Goal: Task Accomplishment & Management: Use online tool/utility

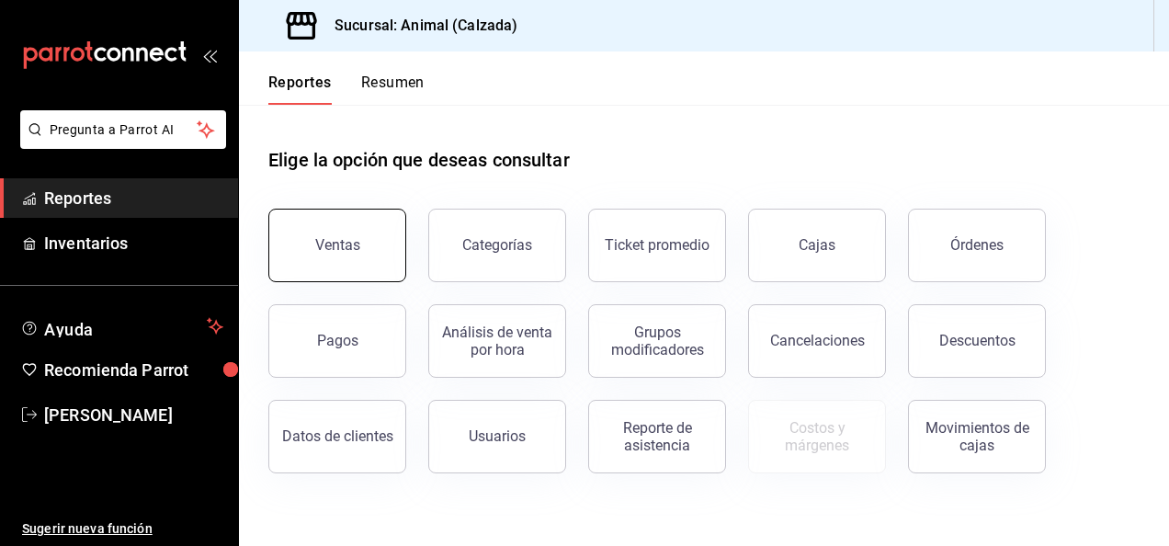
click at [348, 243] on div "Ventas" at bounding box center [337, 244] width 45 height 17
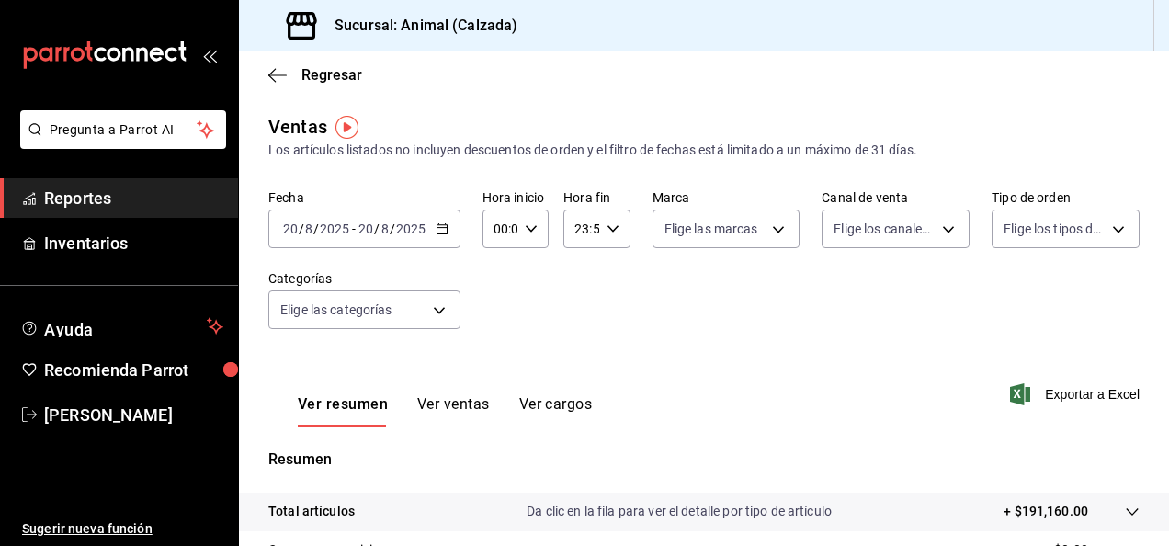
click at [440, 229] on icon "button" at bounding box center [442, 228] width 13 height 13
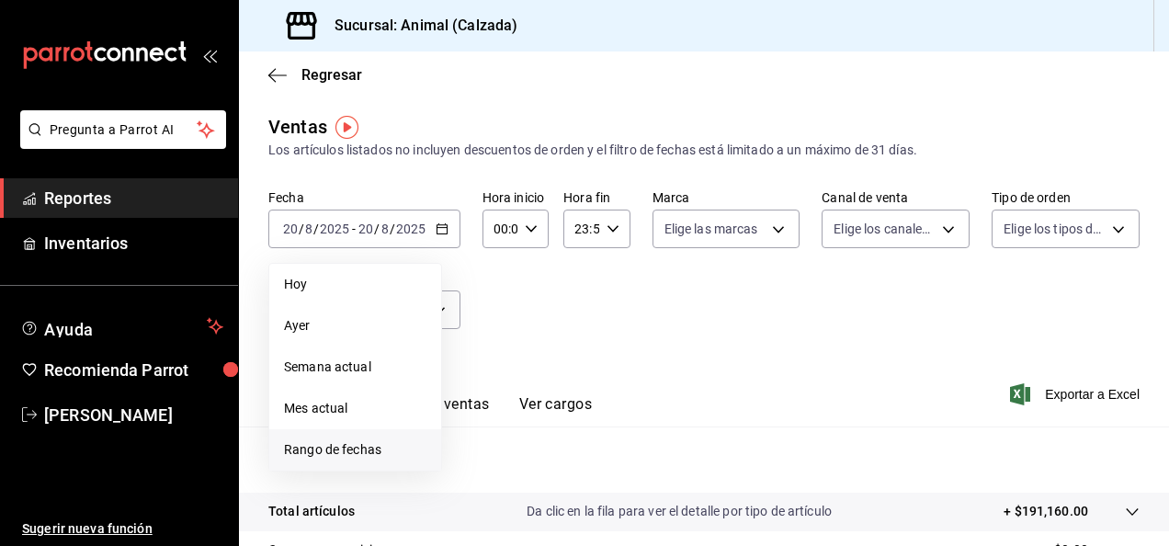
click at [352, 444] on span "Rango de fechas" at bounding box center [355, 449] width 142 height 19
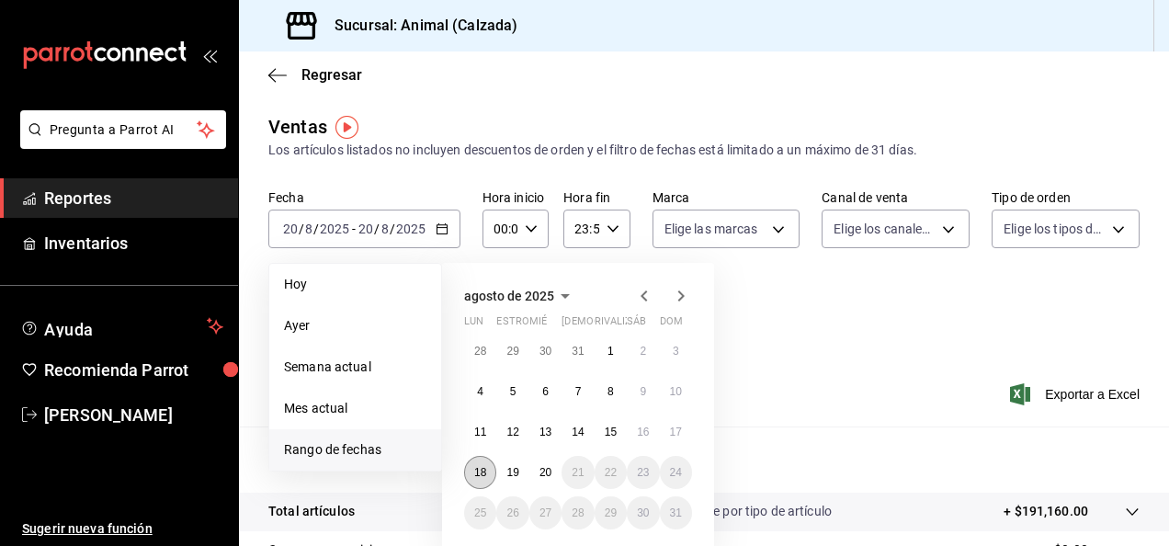
click at [480, 471] on abbr "18" at bounding box center [480, 472] width 12 height 13
click at [540, 470] on abbr "20" at bounding box center [546, 472] width 12 height 13
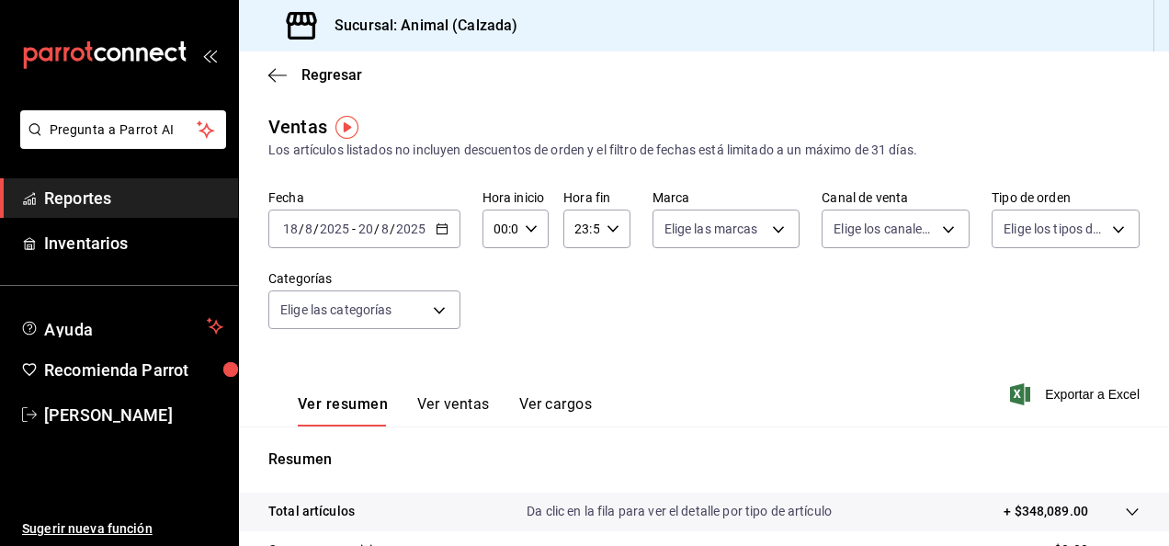
click at [530, 237] on div "00:00 Hora inicio" at bounding box center [516, 229] width 66 height 39
click at [531, 226] on div at bounding box center [584, 273] width 1169 height 546
click at [531, 226] on \(Stroke\) "button" at bounding box center [531, 228] width 11 height 6
click at [504, 349] on button "02" at bounding box center [497, 364] width 26 height 37
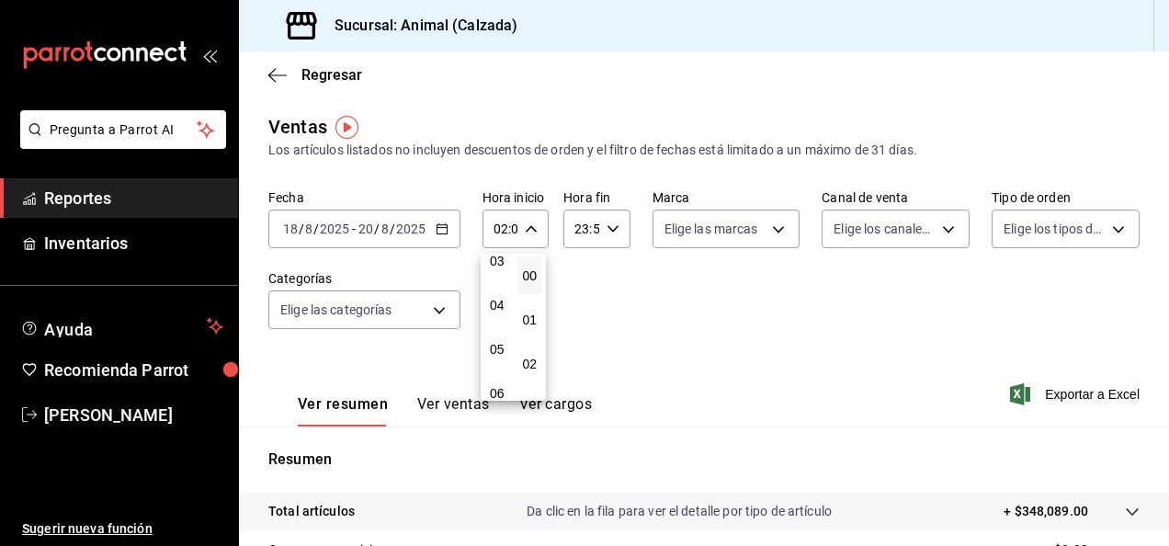
click at [499, 349] on span "05" at bounding box center [497, 349] width 4 height 15
type input "05:00"
click at [605, 229] on div at bounding box center [584, 273] width 1169 height 546
click at [600, 222] on div "23:59 Hora fin" at bounding box center [596, 229] width 66 height 39
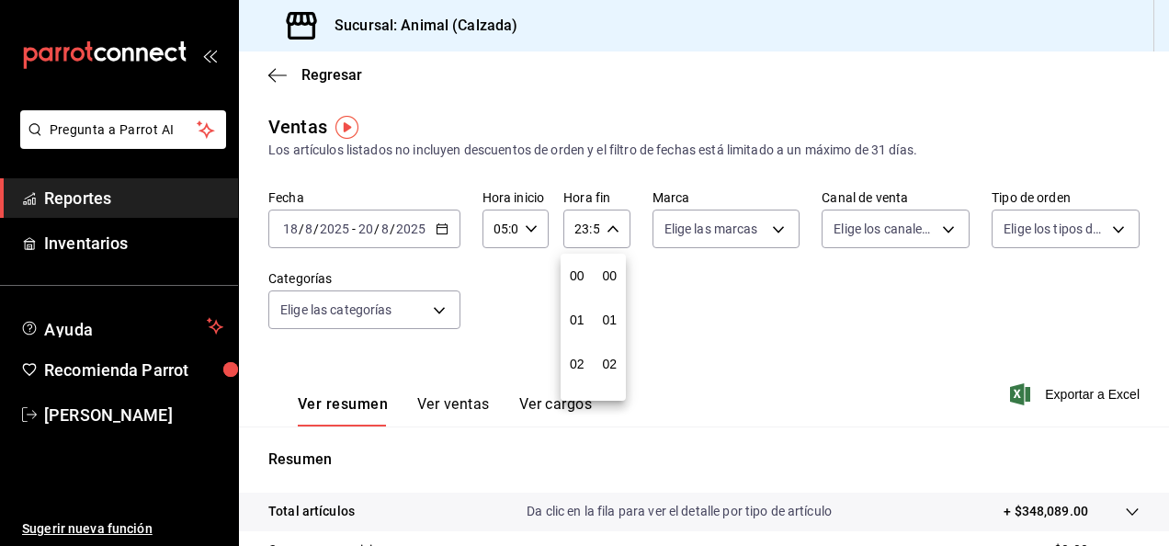
scroll to position [2500, 0]
click at [571, 281] on button "21" at bounding box center [577, 290] width 26 height 37
type input "21:59"
click at [579, 279] on span "05" at bounding box center [577, 283] width 4 height 15
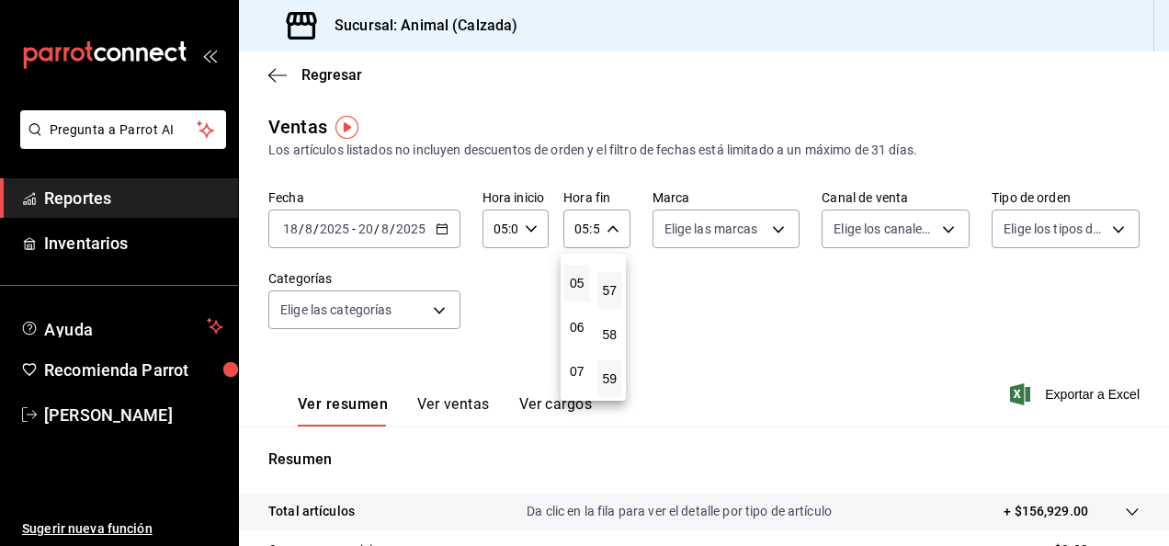
click at [608, 280] on button "57" at bounding box center [610, 290] width 26 height 37
type input "05:57"
click at [608, 280] on button "57" at bounding box center [610, 290] width 26 height 37
click at [608, 280] on span "00" at bounding box center [610, 275] width 4 height 15
type input "05:00"
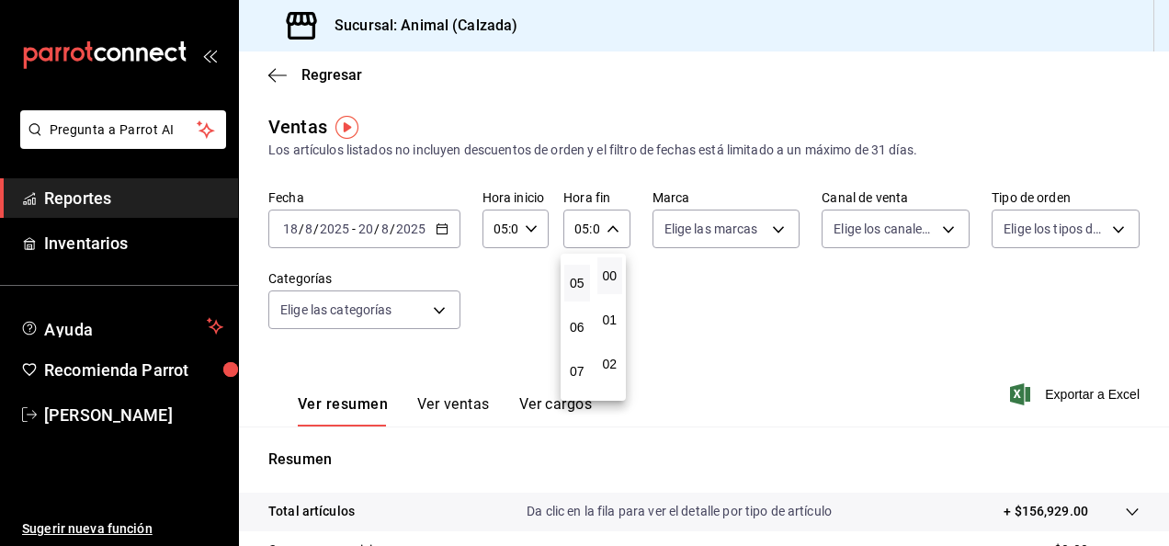
click at [676, 281] on div at bounding box center [584, 273] width 1169 height 546
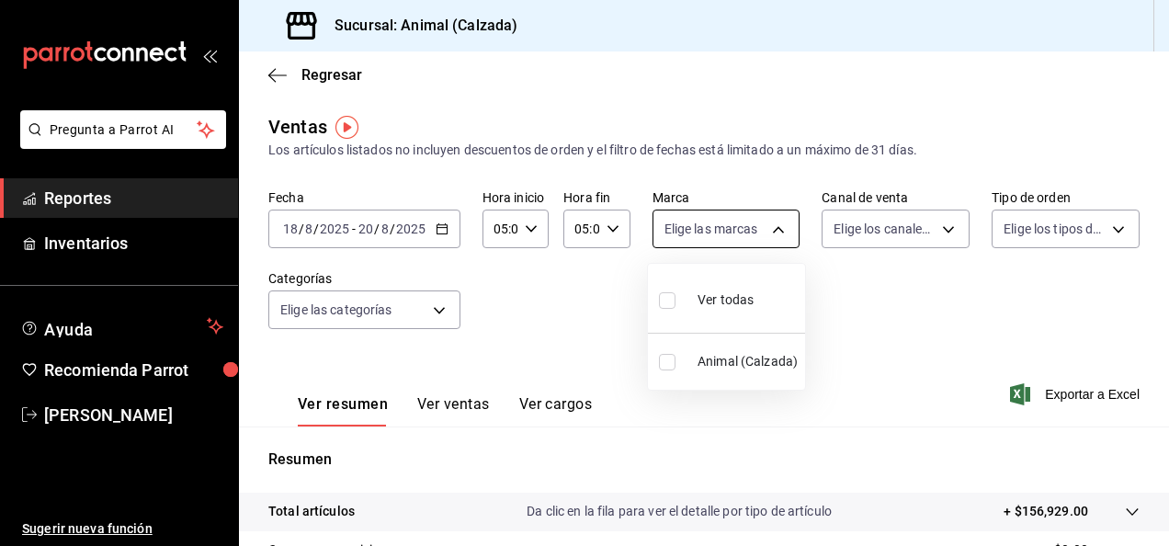
click at [772, 236] on body "Pregunta a Parrot AI Reportes Inventarios Ayuda Recomienda Parrot [PERSON_NAME]…" at bounding box center [584, 273] width 1169 height 546
click at [737, 303] on span "Ver todas" at bounding box center [726, 299] width 56 height 19
type input "e26472f3-9262-489d-bcba-4c6b034529c7"
checkbox input "true"
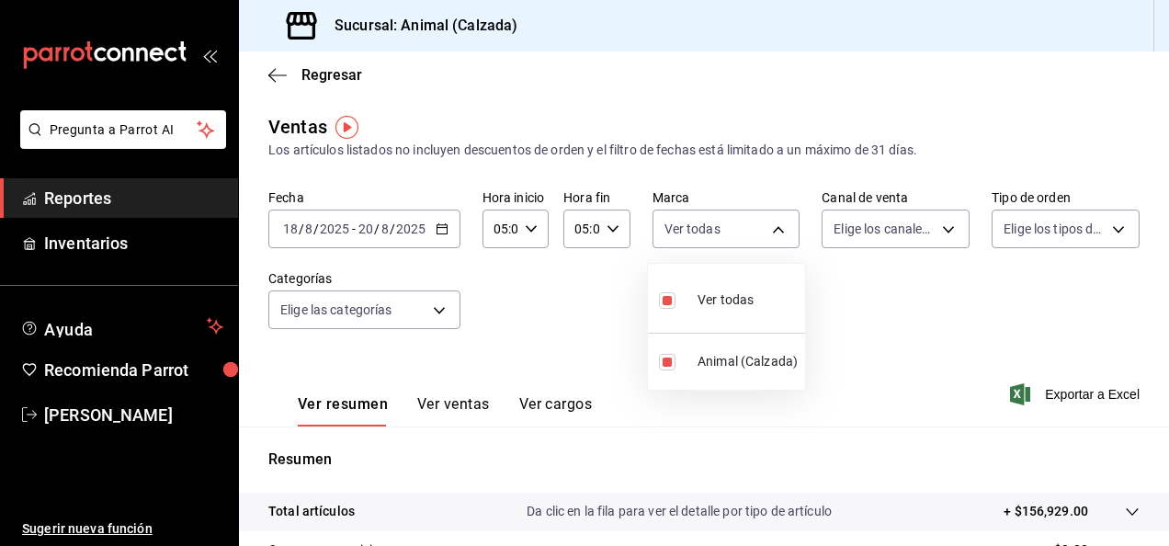
click at [938, 219] on div at bounding box center [584, 273] width 1169 height 546
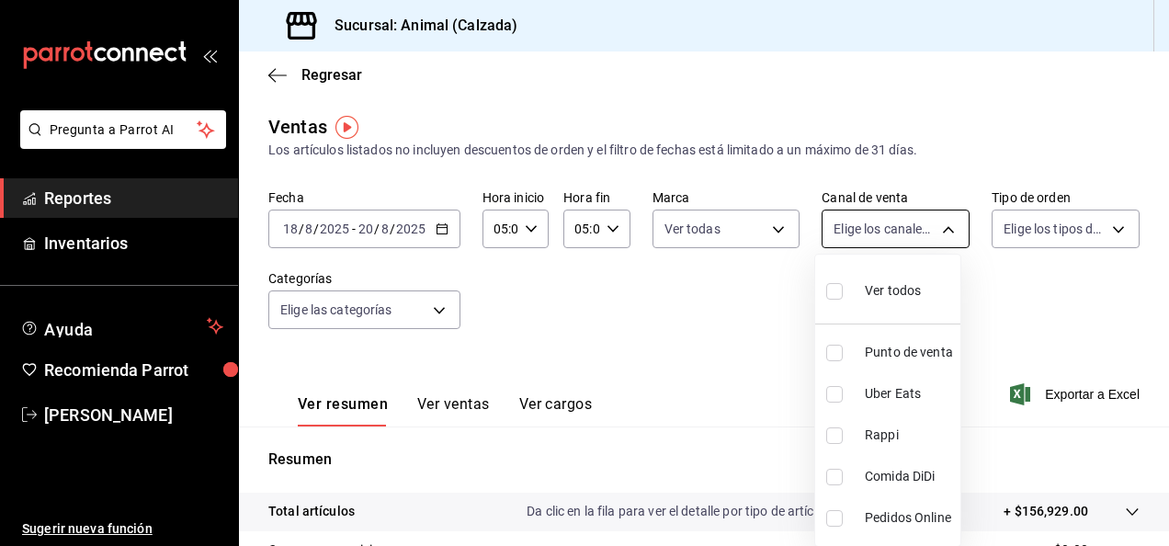
click at [938, 230] on body "Pregunta a Parrot AI Reportes Inventarios Ayuda Recomienda Parrot [PERSON_NAME]…" at bounding box center [584, 273] width 1169 height 546
click at [909, 292] on span "Ver todos" at bounding box center [893, 290] width 56 height 19
type input "PARROT,UBER_EATS,RAPPI,DIDI_FOOD,ONLINE"
checkbox input "true"
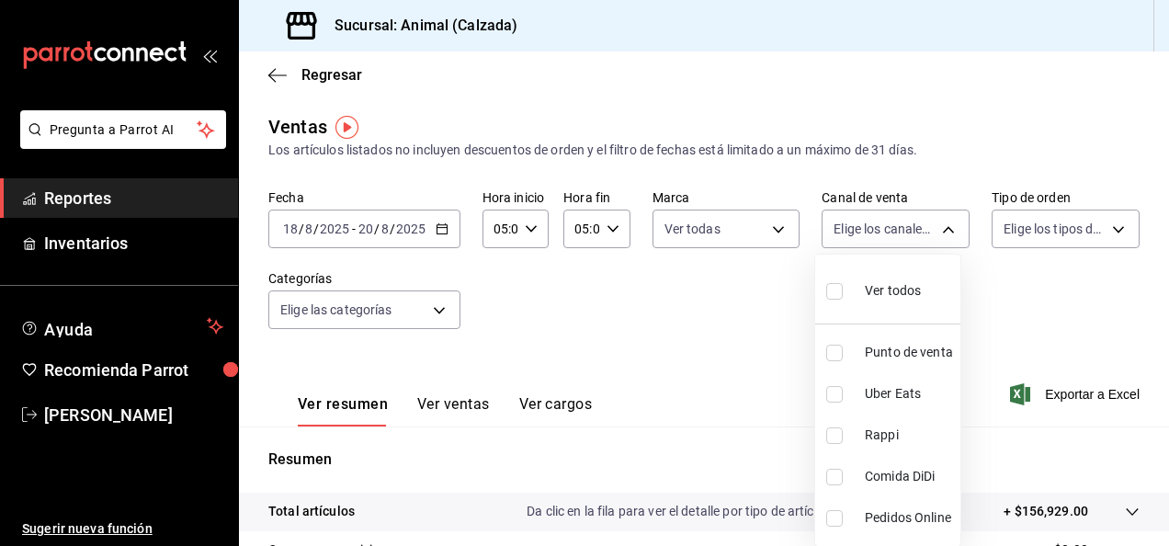
checkbox input "true"
click at [1108, 226] on div at bounding box center [584, 273] width 1169 height 546
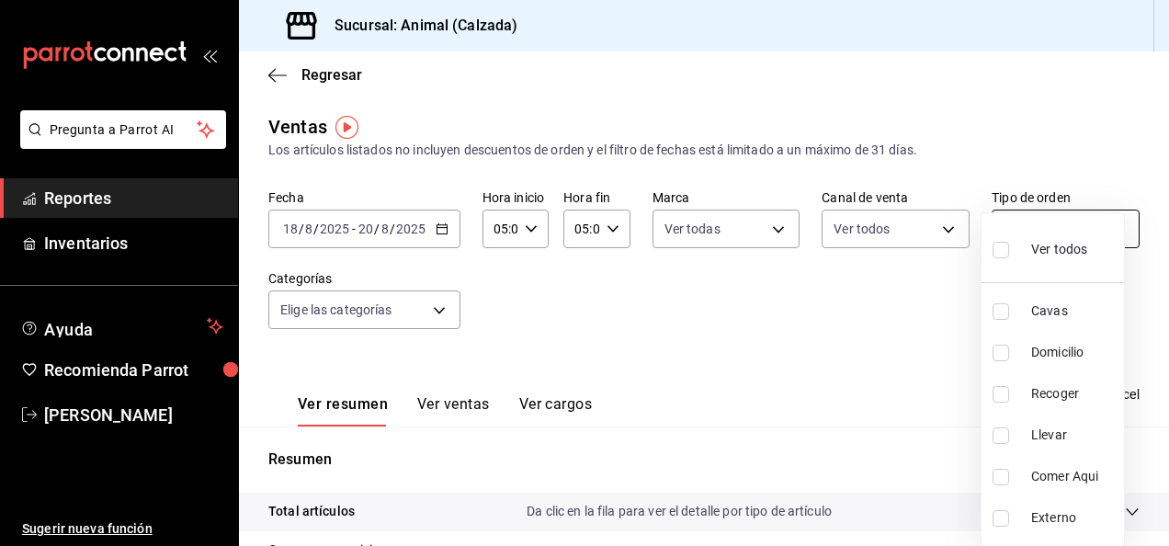
click at [1103, 229] on body "Pregunta a Parrot AI Reportes Inventarios Ayuda Recomienda Parrot [PERSON_NAME]…" at bounding box center [584, 273] width 1169 height 546
click at [1069, 255] on span "Ver todos" at bounding box center [1059, 249] width 56 height 19
type input "588630d3-b511-4bba-a729-32472510037f,54b7ae00-ca47-4ec1-b7ff-55842c0a2b62,92293…"
checkbox input "true"
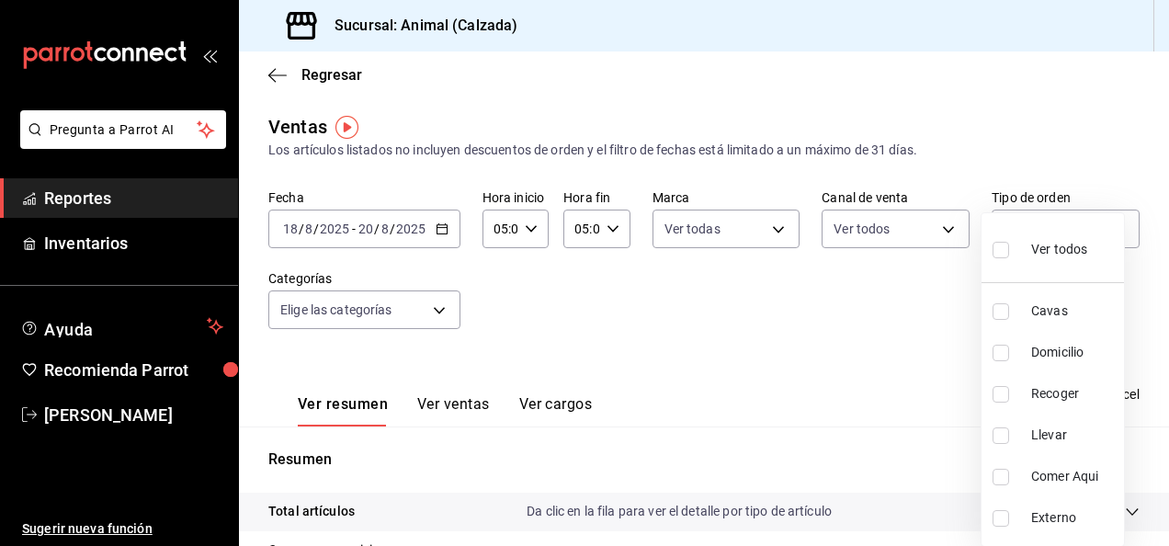
checkbox input "true"
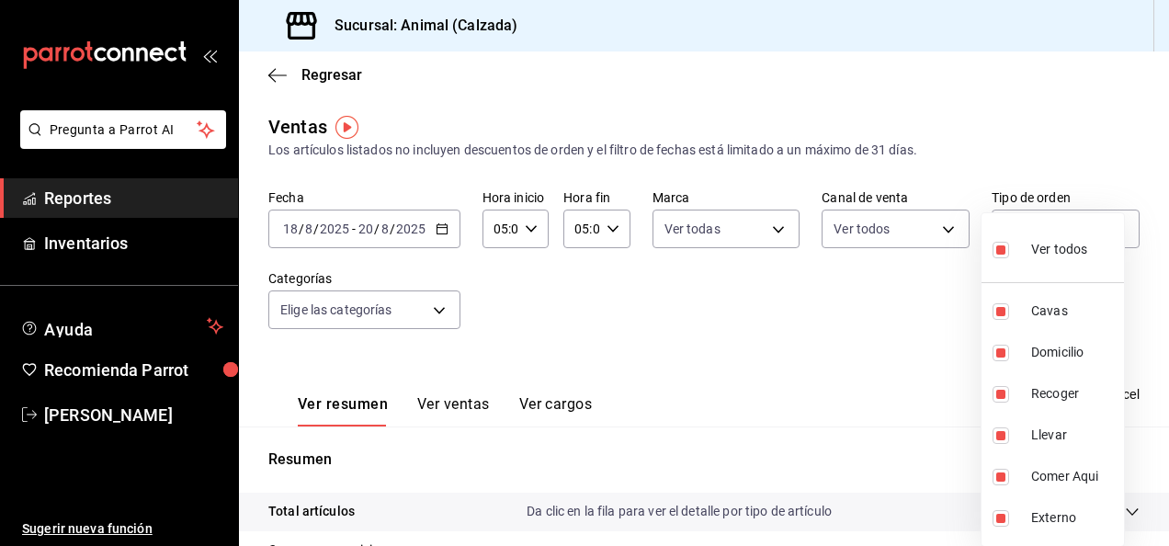
click at [432, 320] on div at bounding box center [584, 273] width 1169 height 546
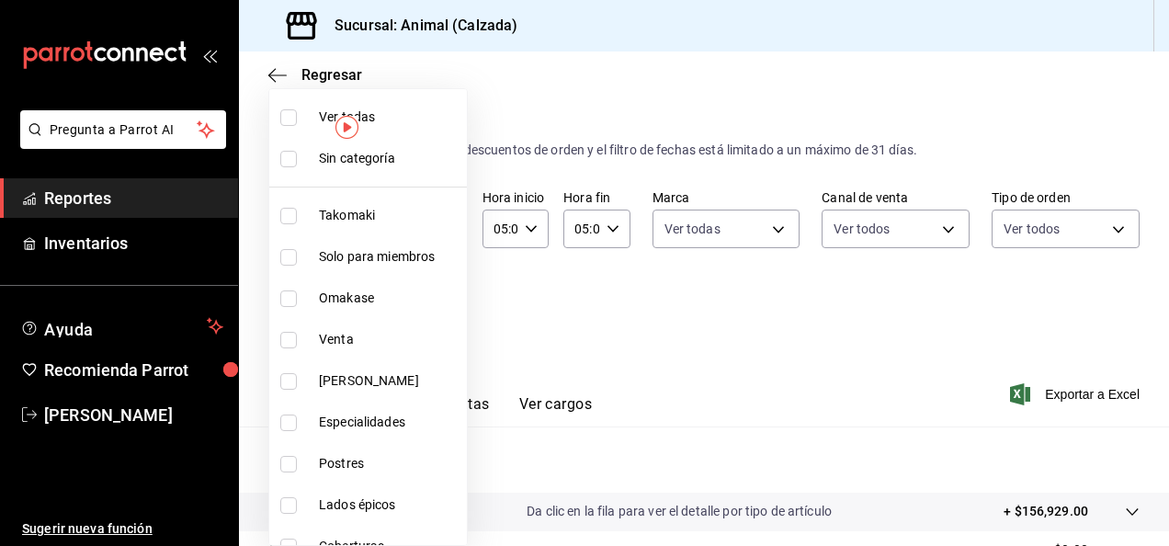
click at [431, 314] on body "Pregunta a Parrot AI Reportes Inventarios Ayuda Recomienda Parrot [PERSON_NAME]…" at bounding box center [584, 273] width 1169 height 546
click at [377, 108] on span "Ver todas" at bounding box center [389, 117] width 141 height 19
type input "5d35a5f4-3063-4397-a550-a8f4eca83956,9bcdf976-3d2d-44f2-8aa2-d656f6bc4aaa,d84f4…"
checkbox input "true"
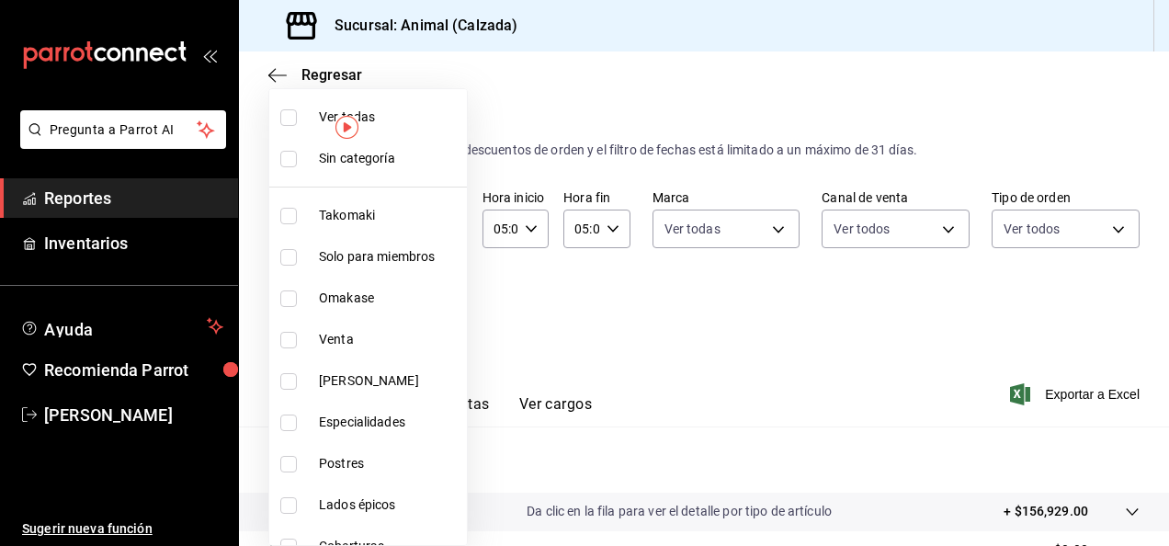
checkbox input "true"
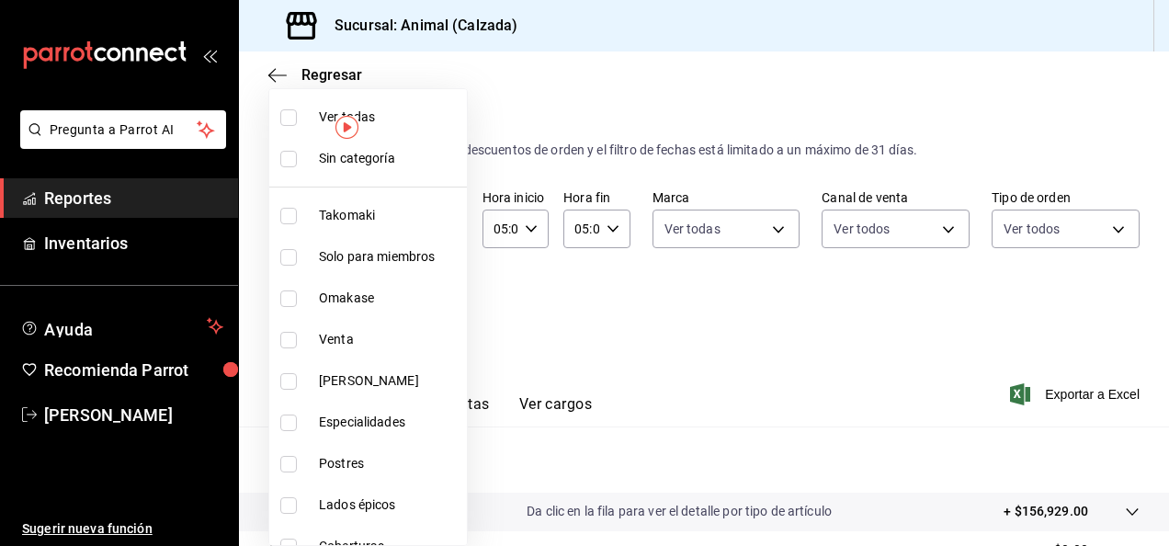
checkbox input "true"
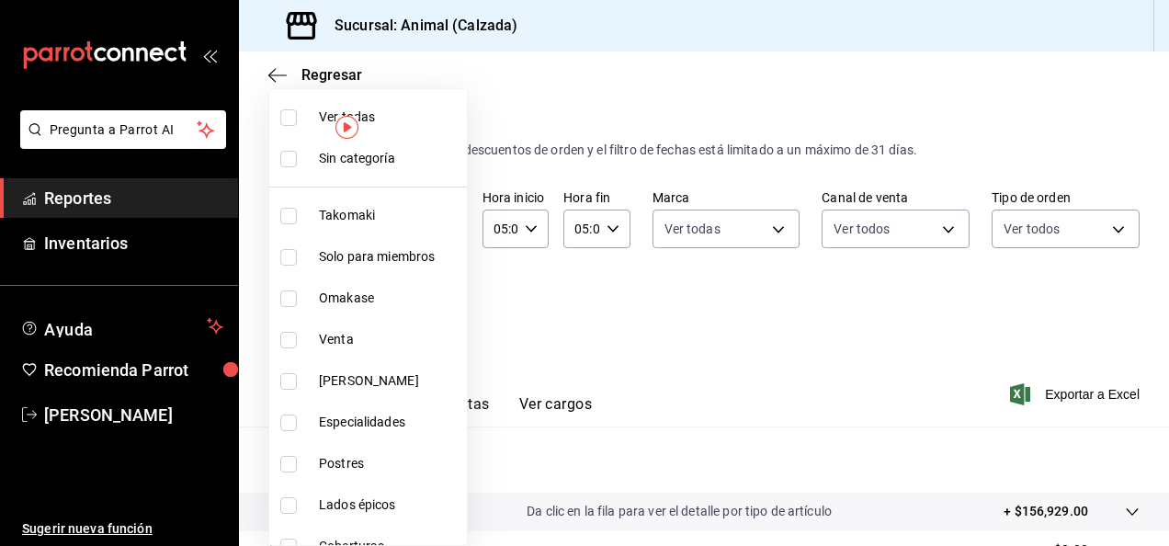
checkbox input "true"
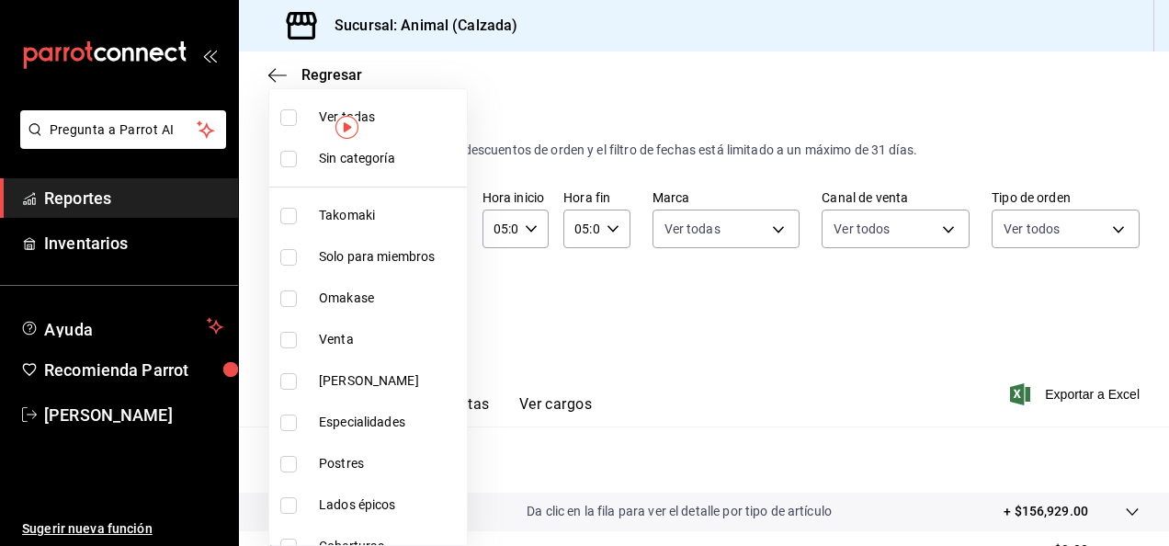
checkbox input "true"
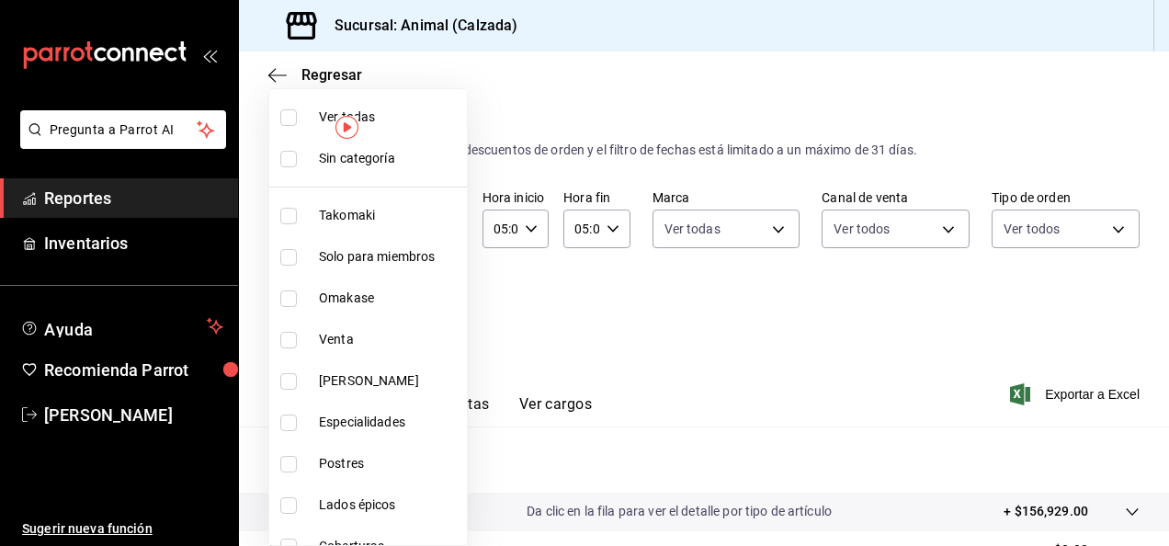
checkbox input "true"
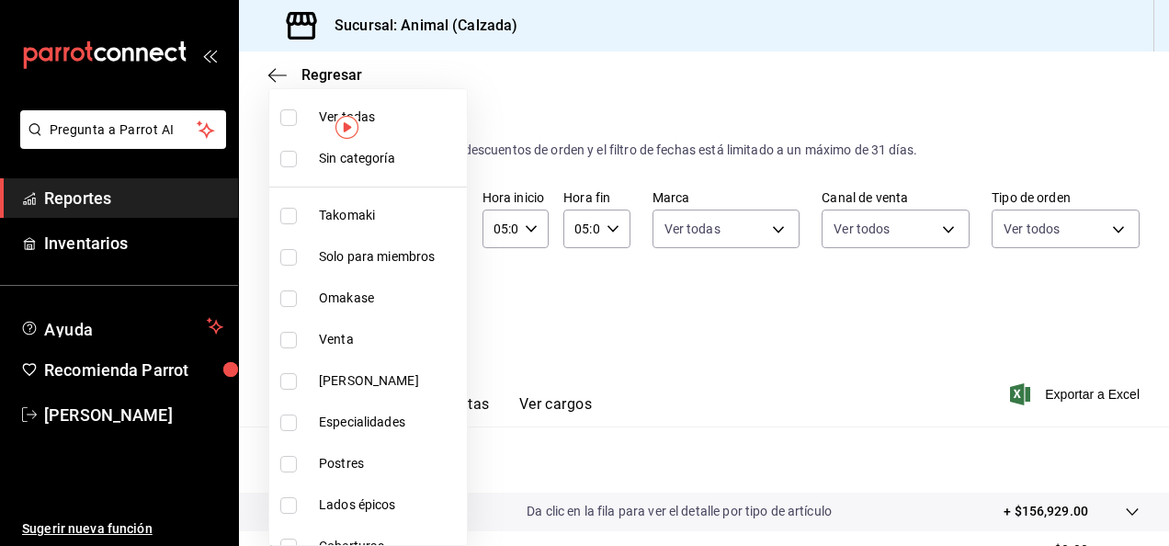
checkbox input "true"
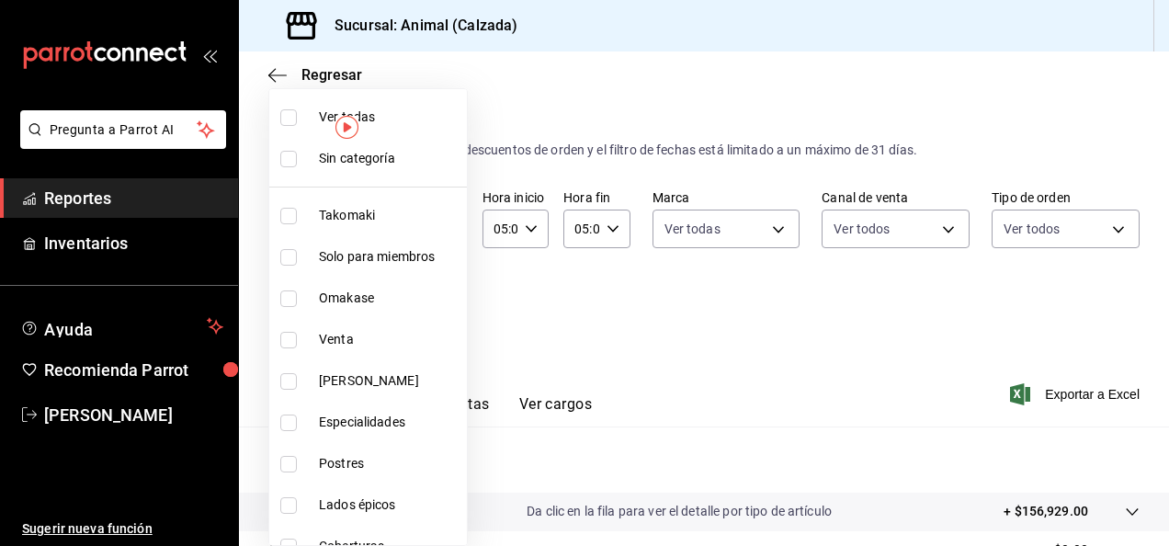
checkbox input "true"
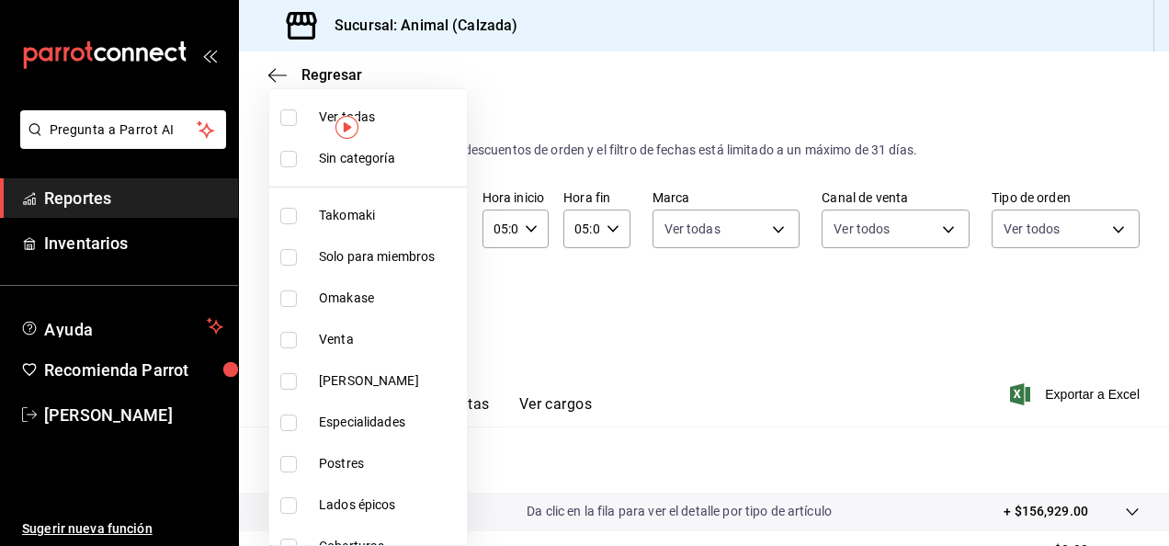
checkbox input "true"
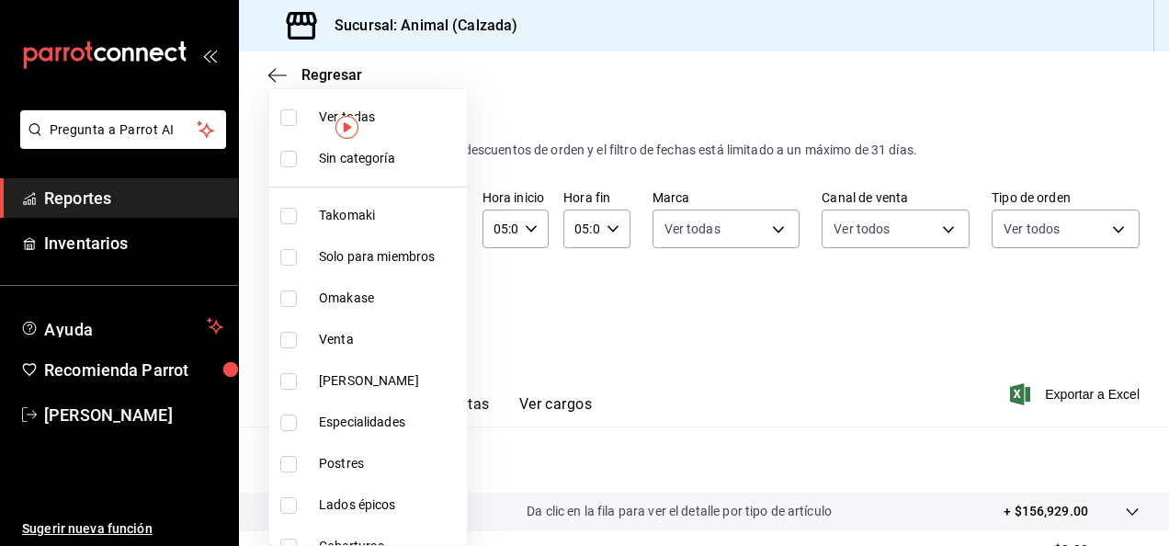
checkbox input "true"
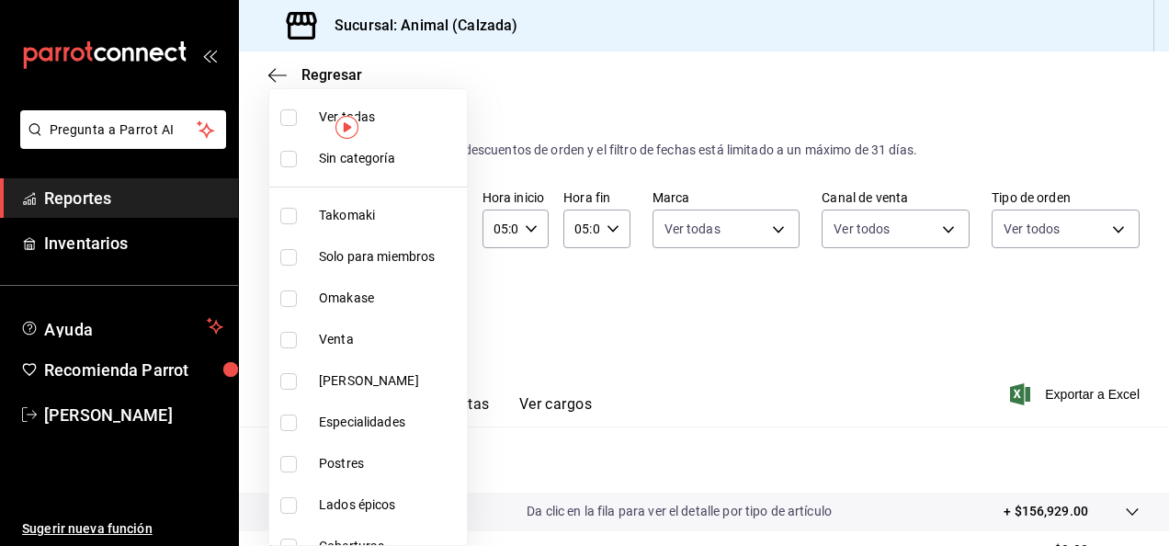
checkbox input "true"
click at [607, 326] on div at bounding box center [584, 273] width 1169 height 546
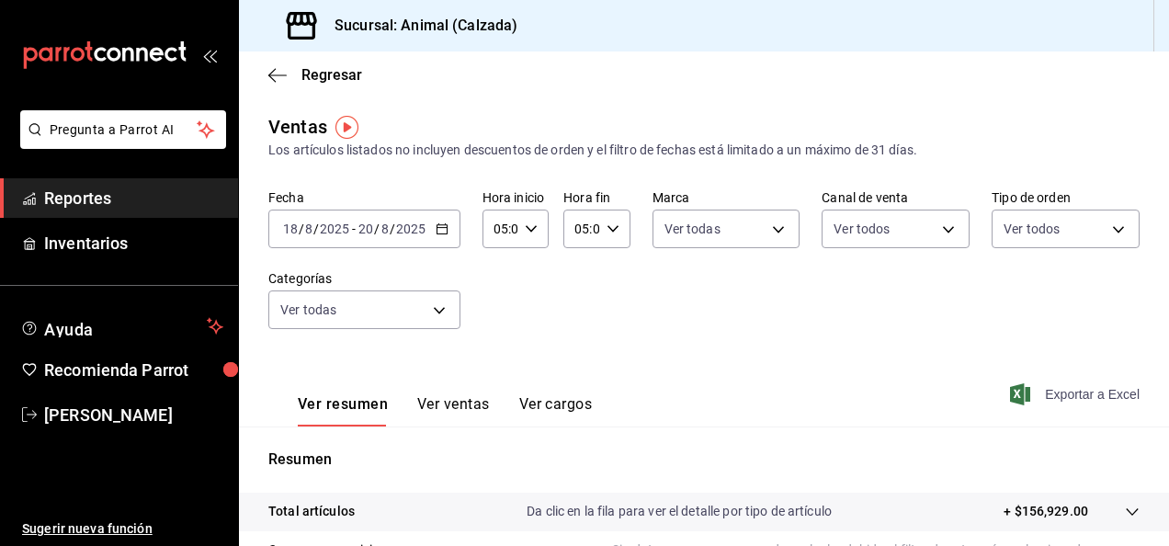
click at [1073, 386] on span "Exportar a Excel" at bounding box center [1077, 394] width 126 height 22
click at [1073, 386] on div "Exportando a excel..." at bounding box center [1065, 394] width 149 height 17
